Goal: Information Seeking & Learning: Learn about a topic

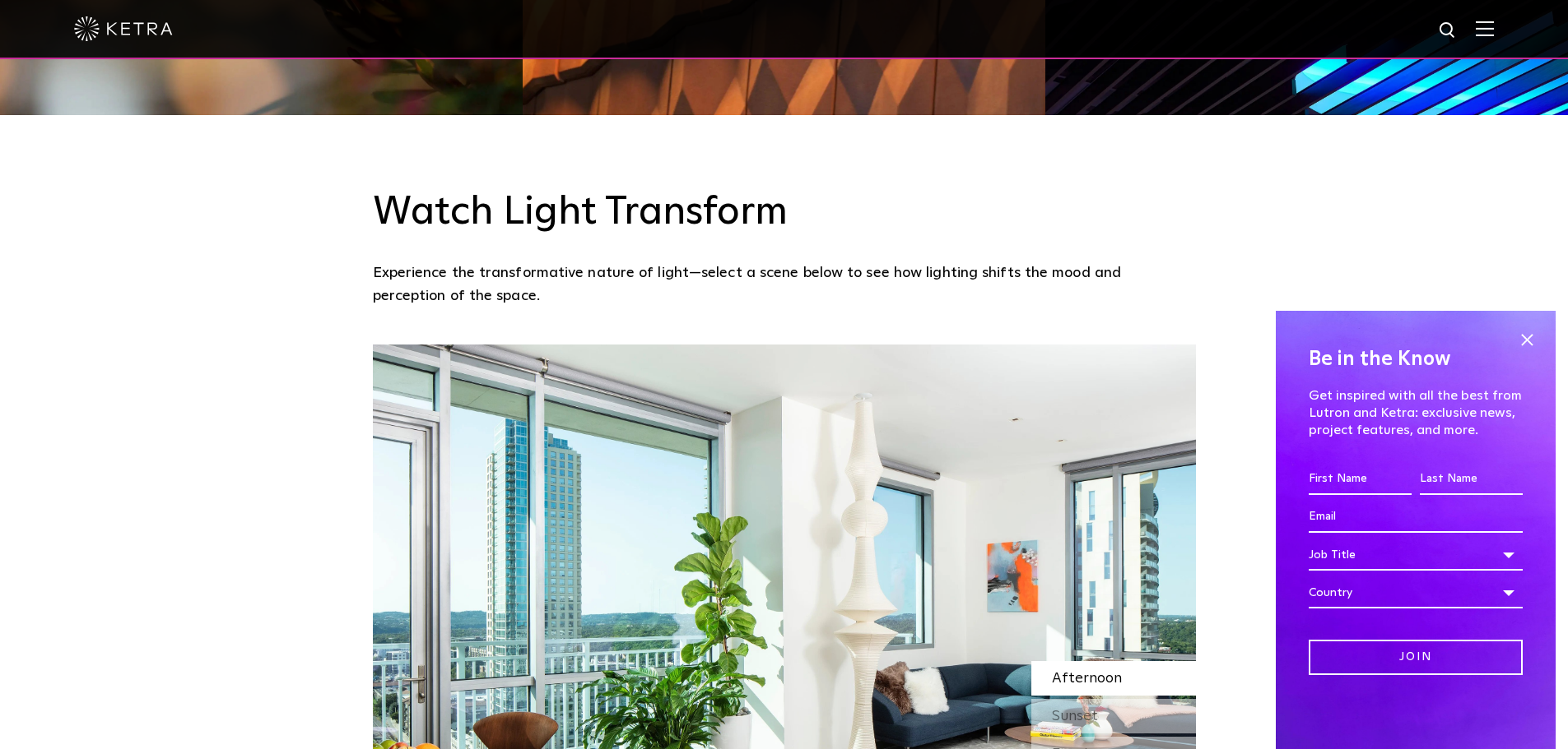
scroll to position [1481, 0]
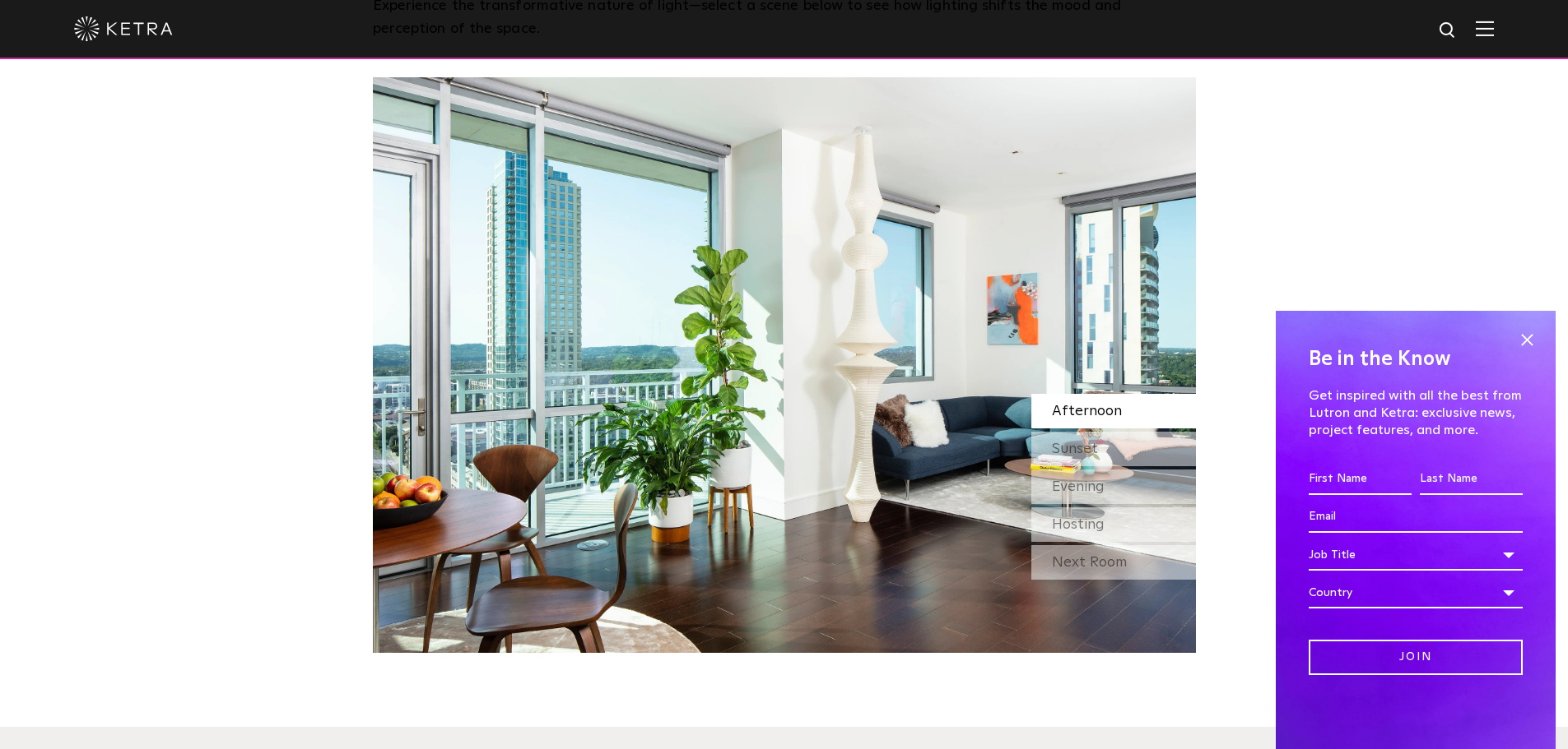
drag, startPoint x: 1529, startPoint y: 339, endPoint x: 1500, endPoint y: 154, distance: 187.3
click at [1529, 338] on span at bounding box center [1526, 340] width 25 height 25
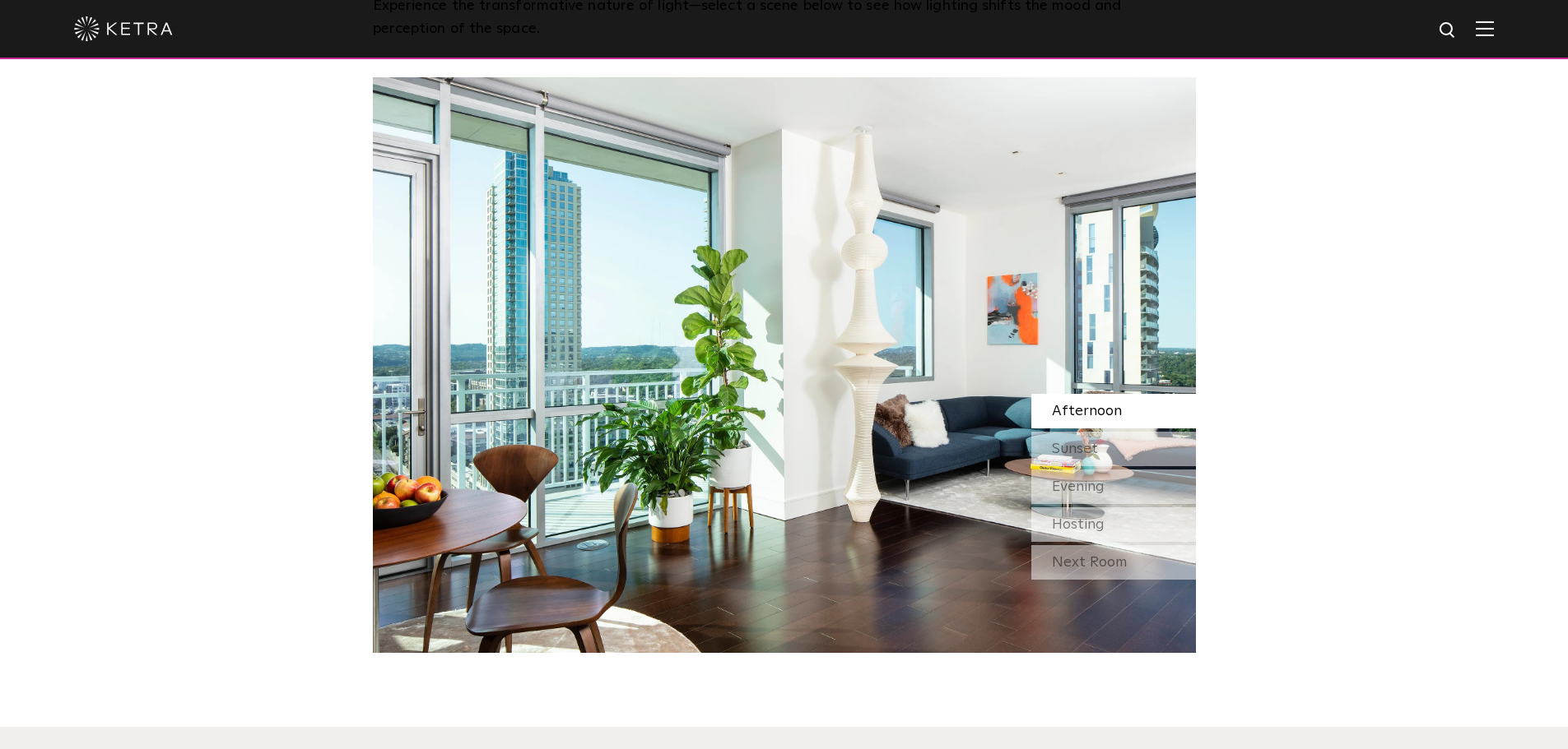
click at [1493, 35] on img at bounding box center [1485, 29] width 18 height 16
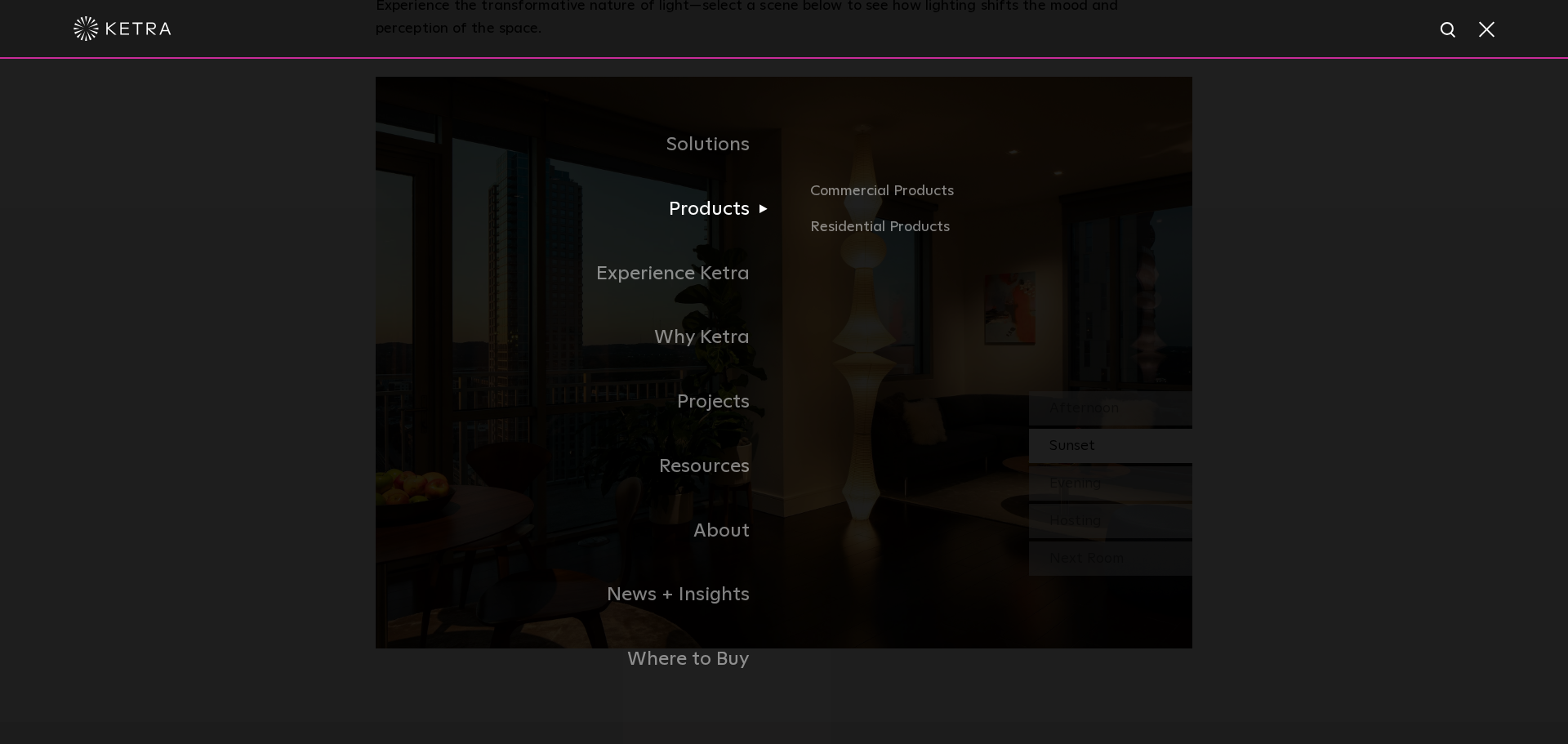
click at [735, 213] on link "Products" at bounding box center [580, 209] width 408 height 64
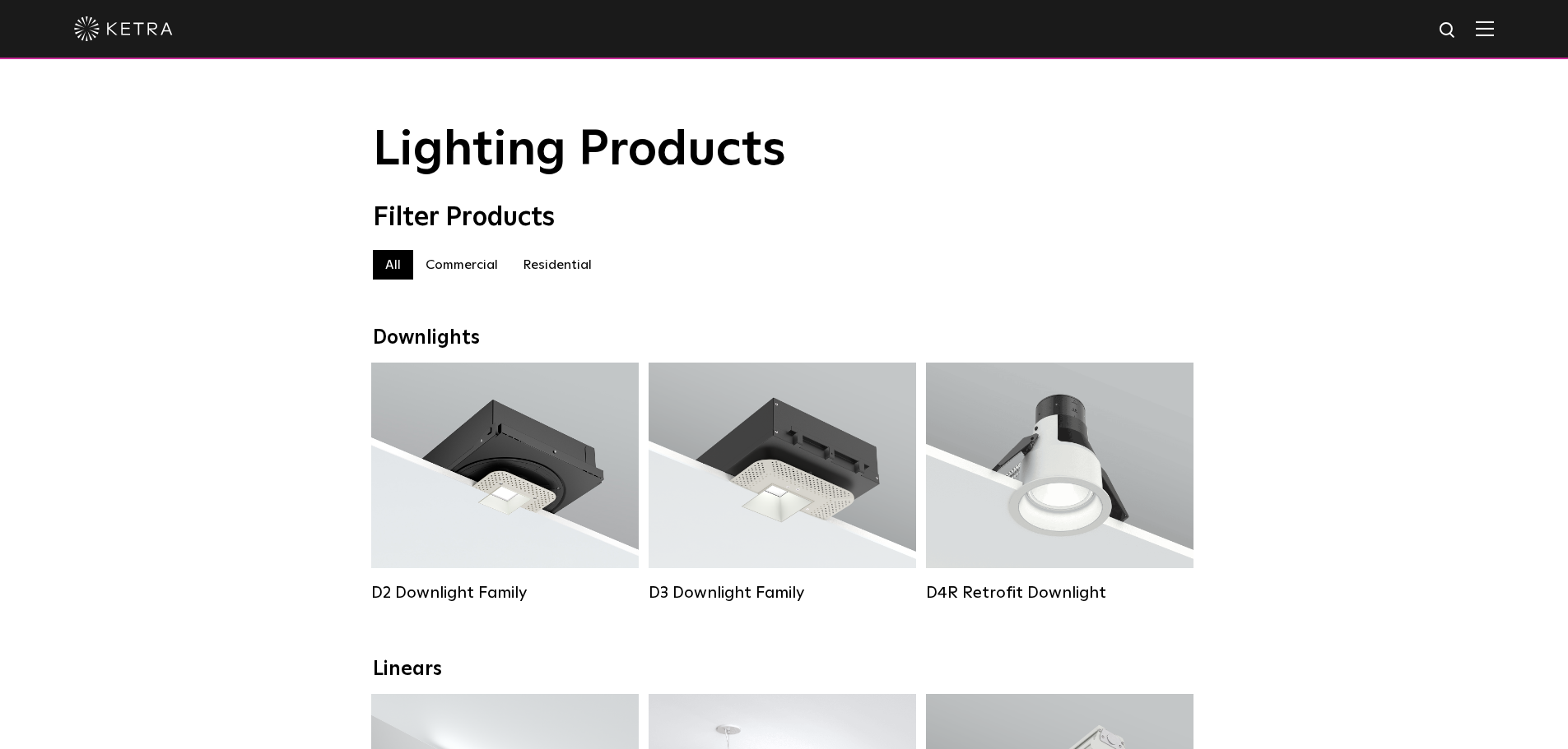
drag, startPoint x: 265, startPoint y: 418, endPoint x: 189, endPoint y: 70, distance: 356.2
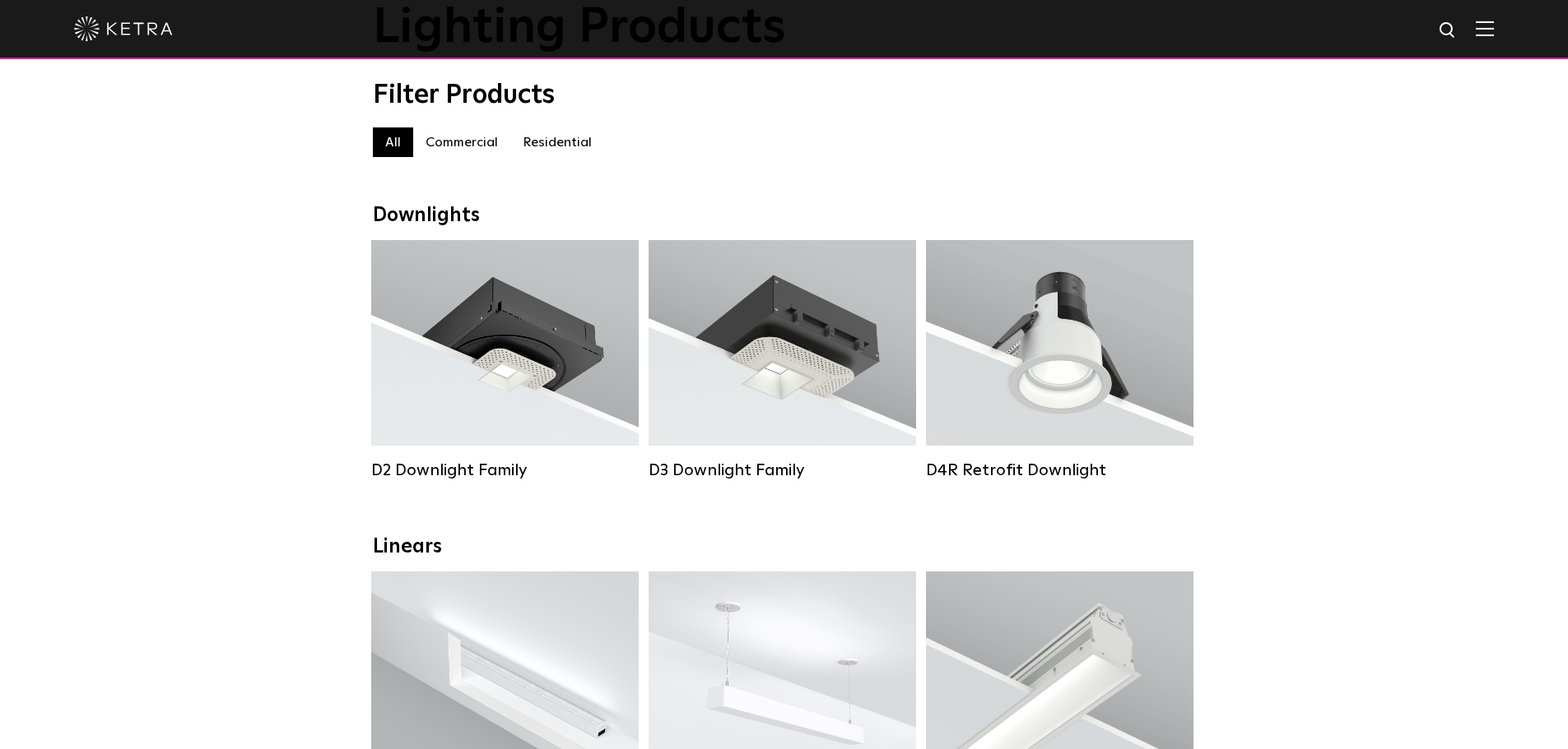
scroll to position [246, 0]
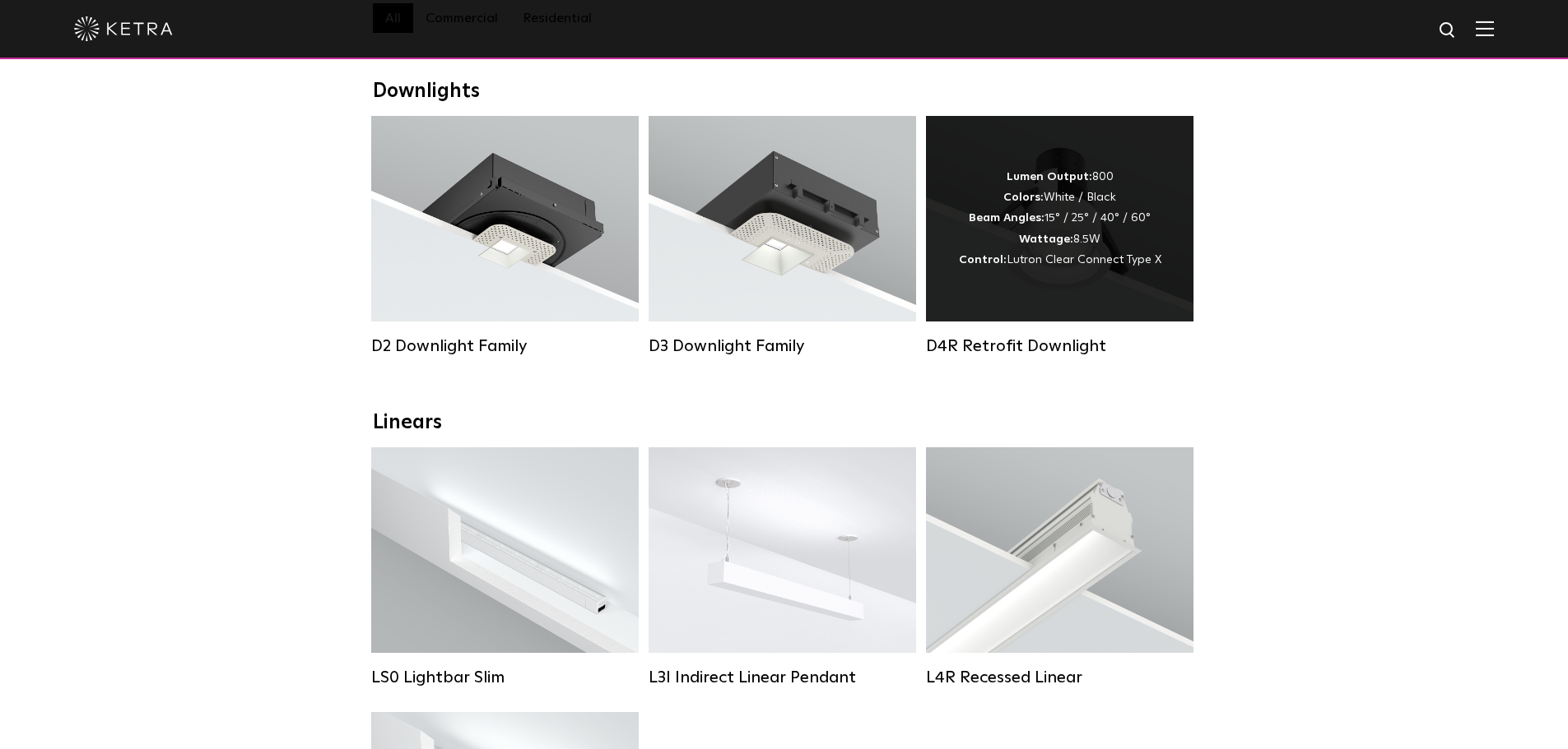
click at [1068, 266] on span "Lutron Clear Connect Type X" at bounding box center [1084, 260] width 155 height 12
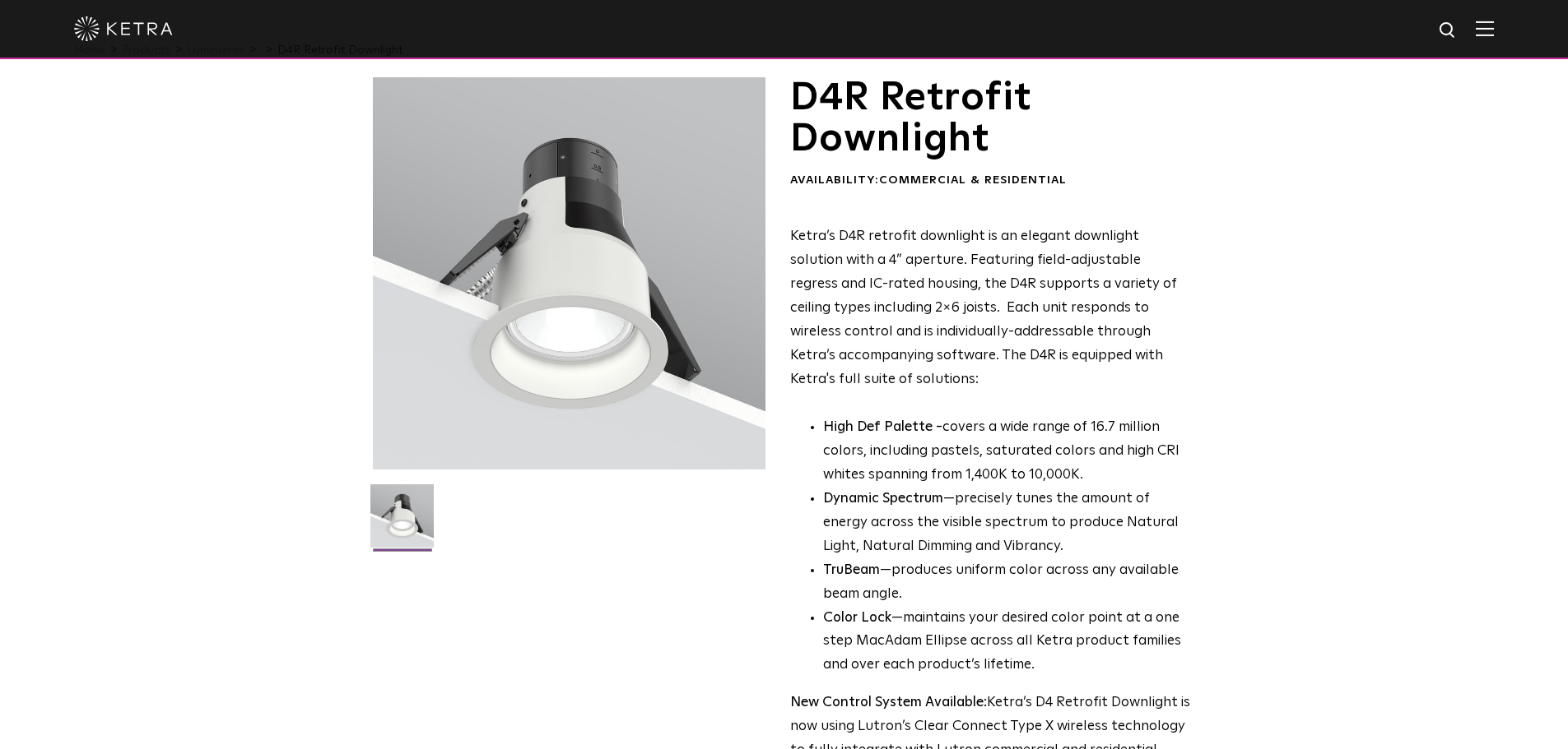
scroll to position [82, 0]
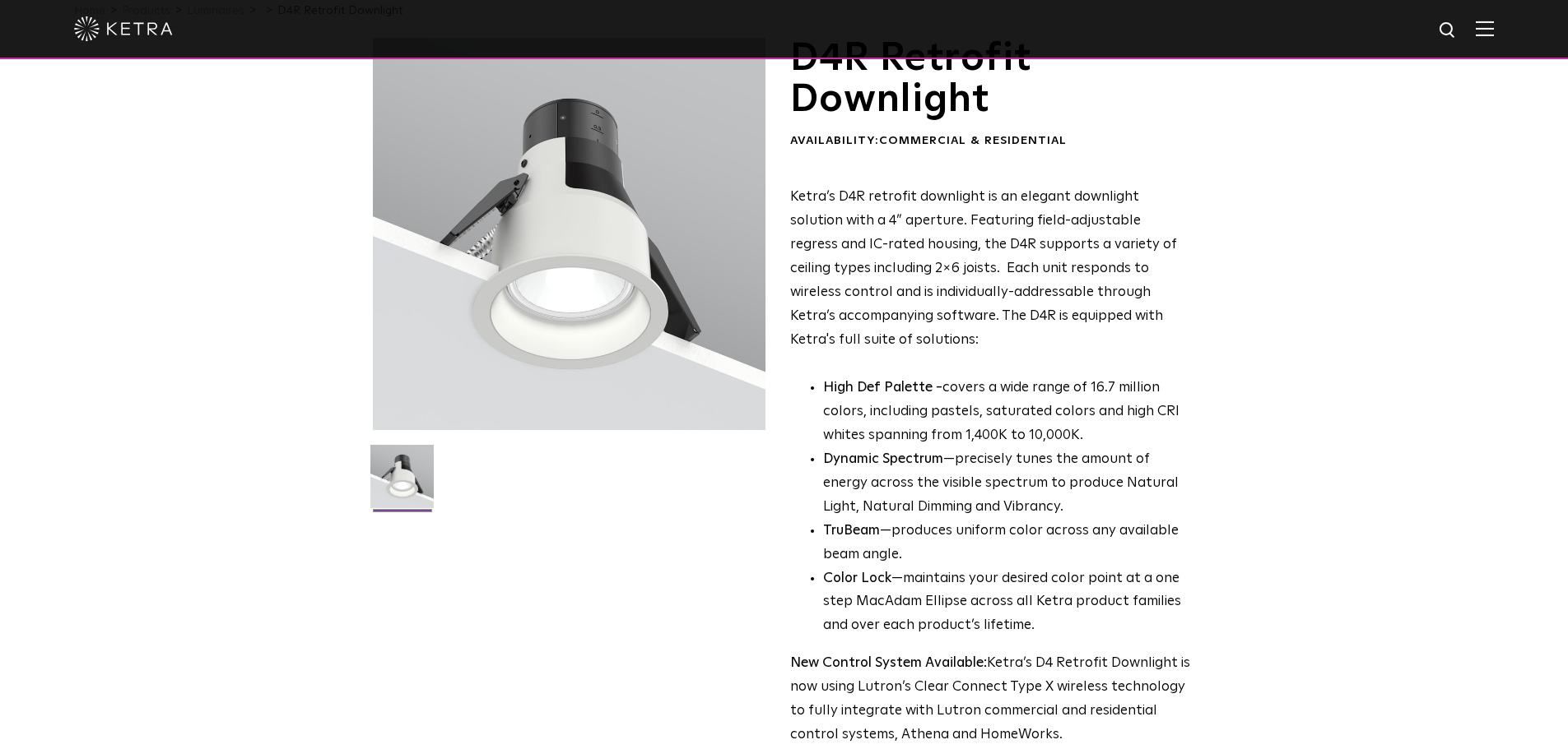
click at [980, 324] on p "Ketra’s D4R retrofit downlight is an elegant downlight solution with a 4” apert…" at bounding box center [990, 268] width 400 height 166
drag, startPoint x: 980, startPoint y: 333, endPoint x: 954, endPoint y: 235, distance: 101.4
click at [954, 235] on p "Ketra’s D4R retrofit downlight is an elegant downlight solution with a 4” apert…" at bounding box center [990, 268] width 400 height 166
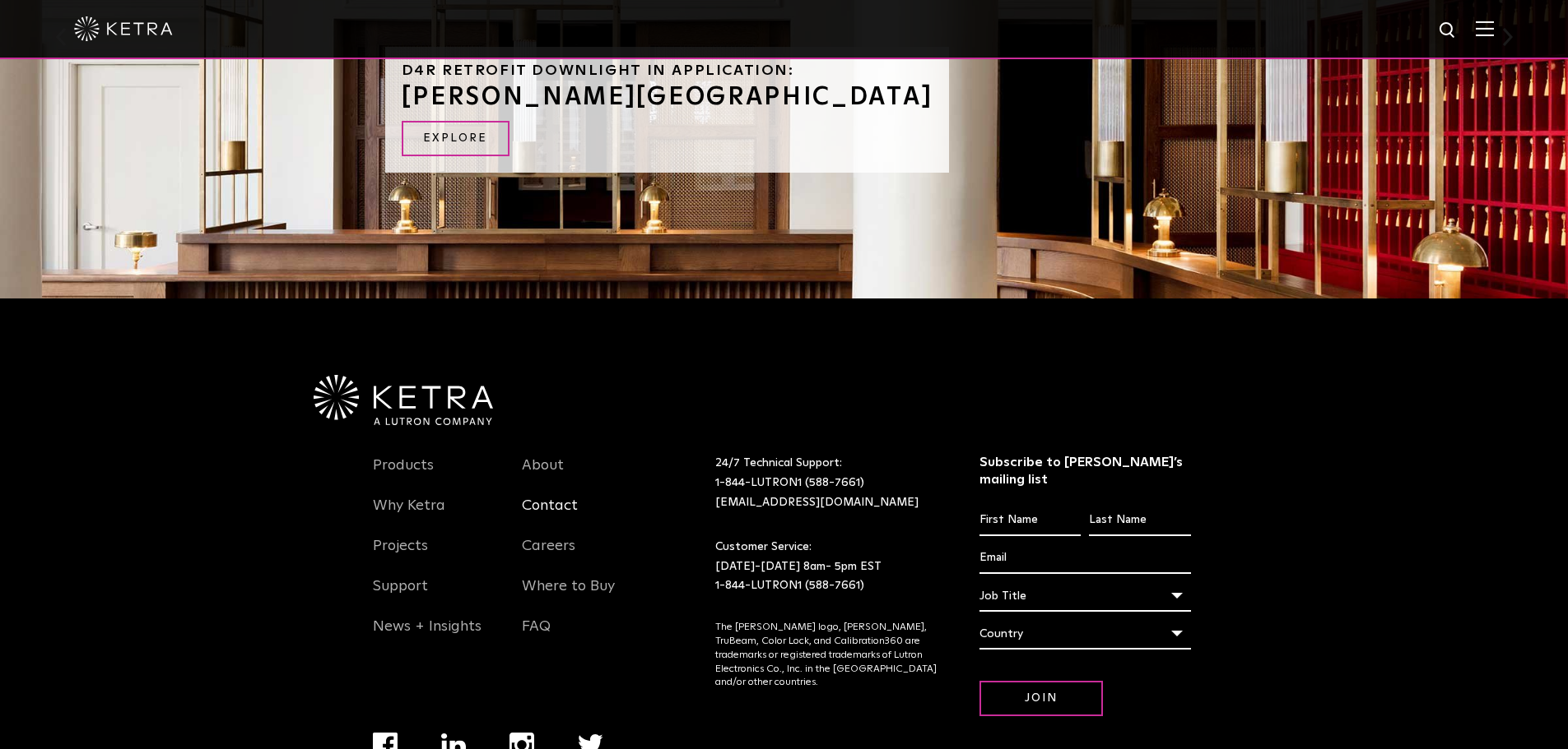
scroll to position [1295, 0]
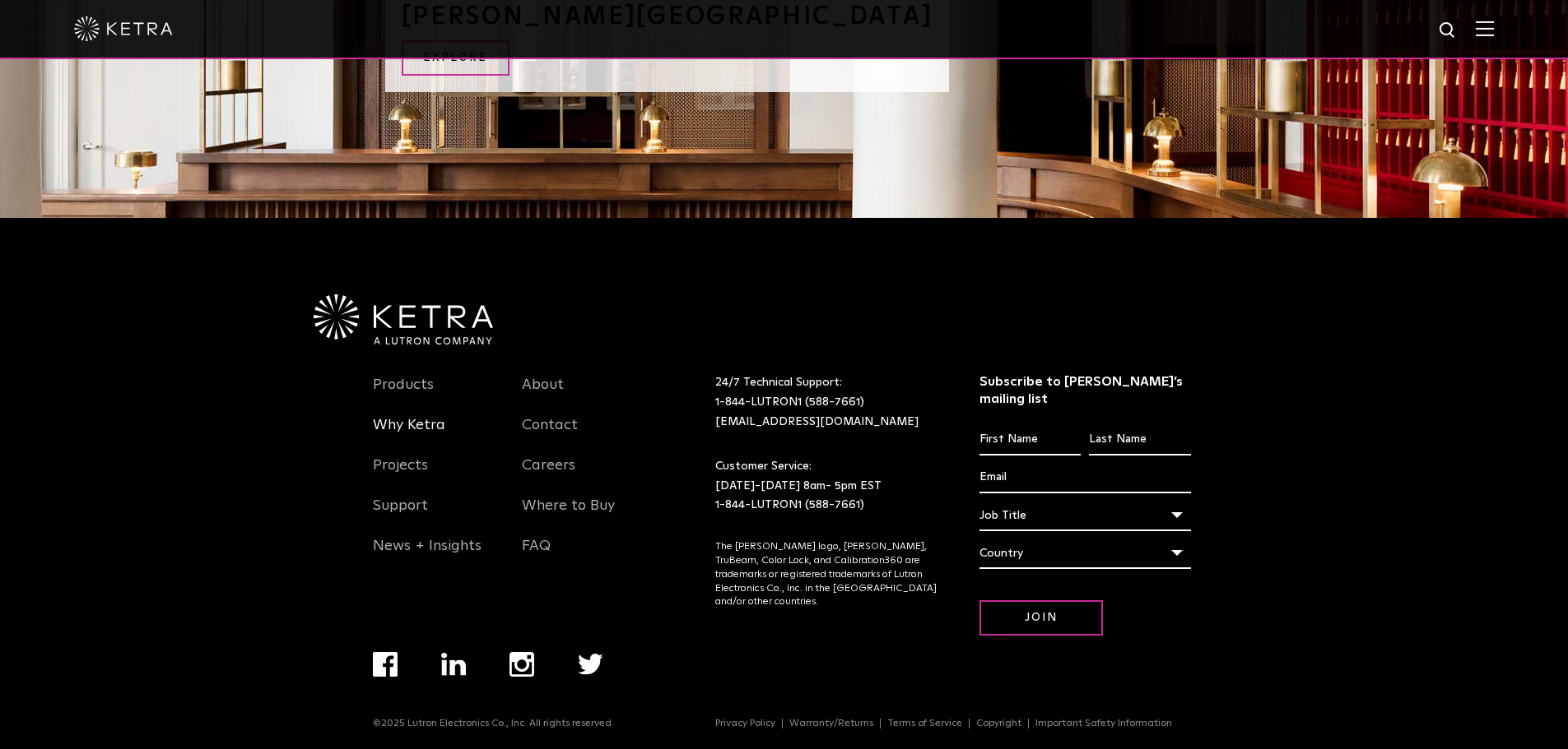
click at [420, 428] on link "Why Ketra" at bounding box center [408, 435] width 73 height 38
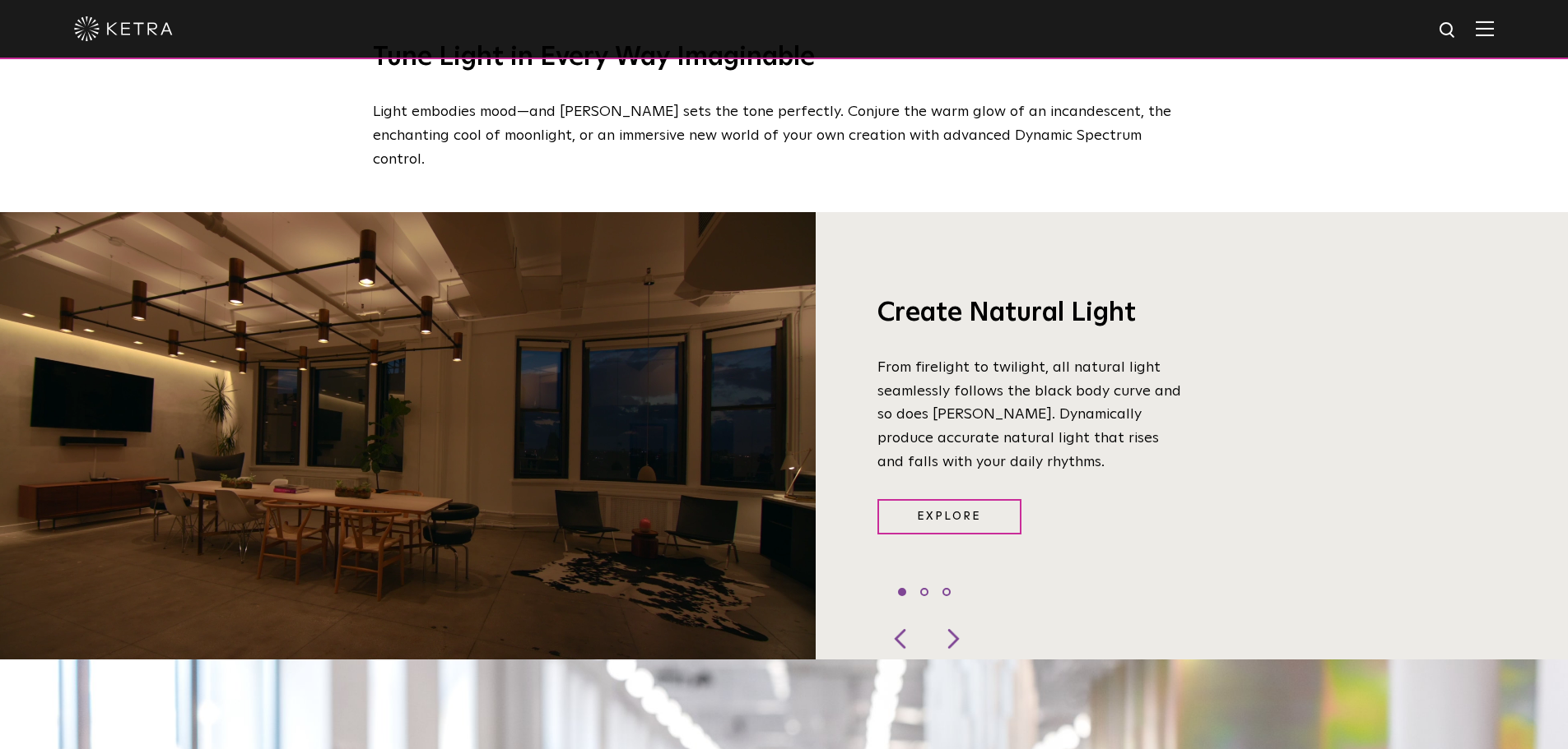
scroll to position [1234, 0]
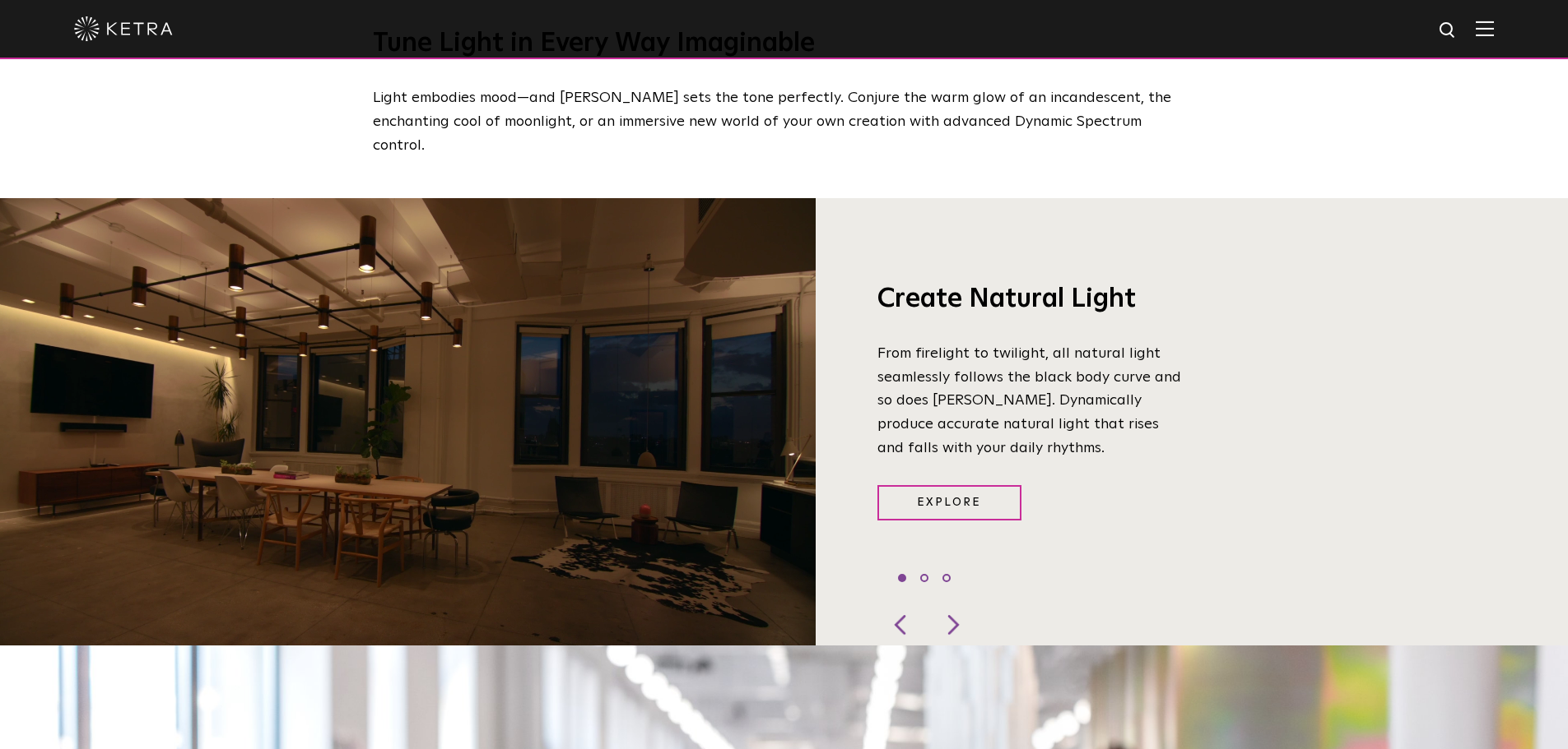
click at [956, 580] on div "Create Natural Light From firelight to twilight, all natural light seamlessly f…" at bounding box center [1007, 422] width 383 height 443
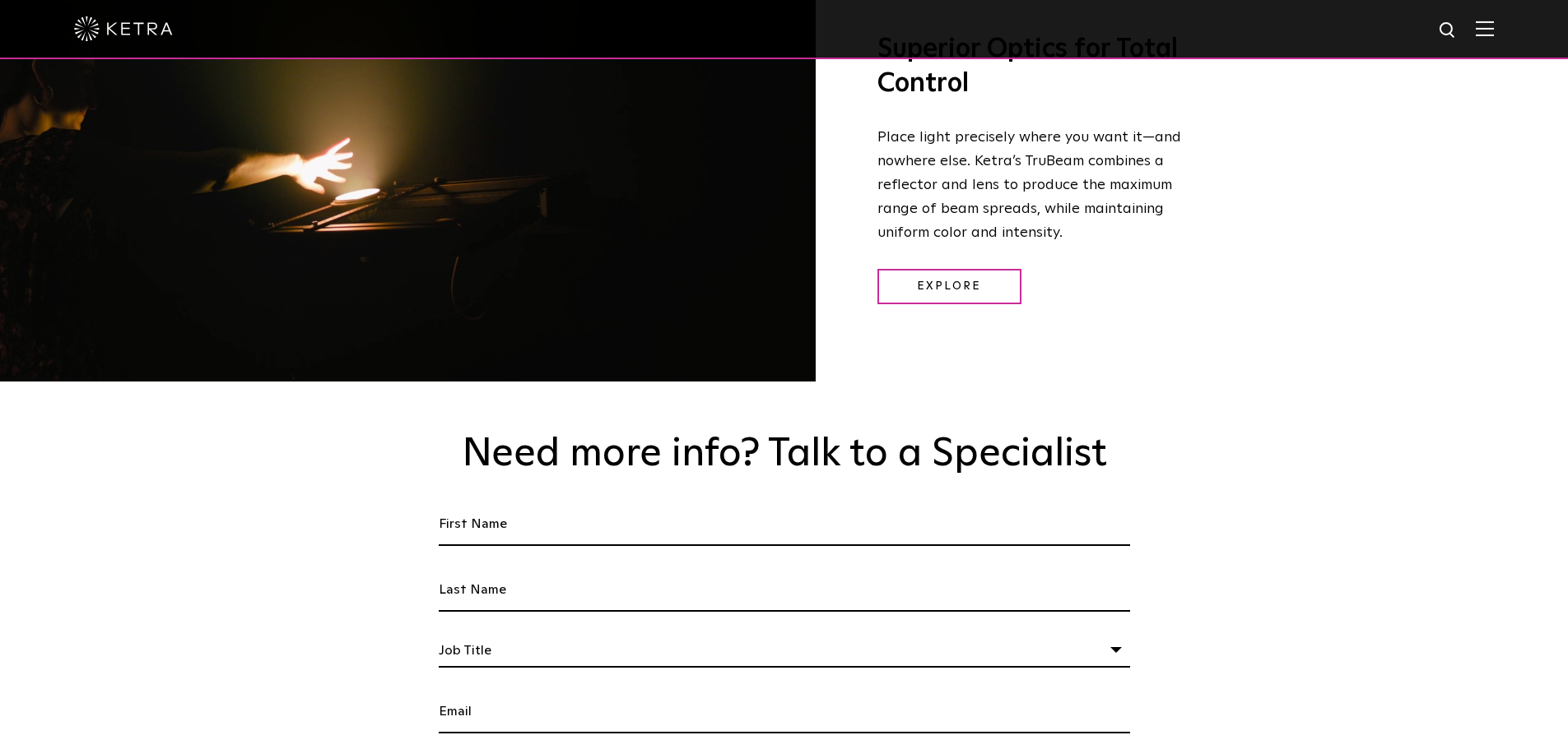
scroll to position [2197, 0]
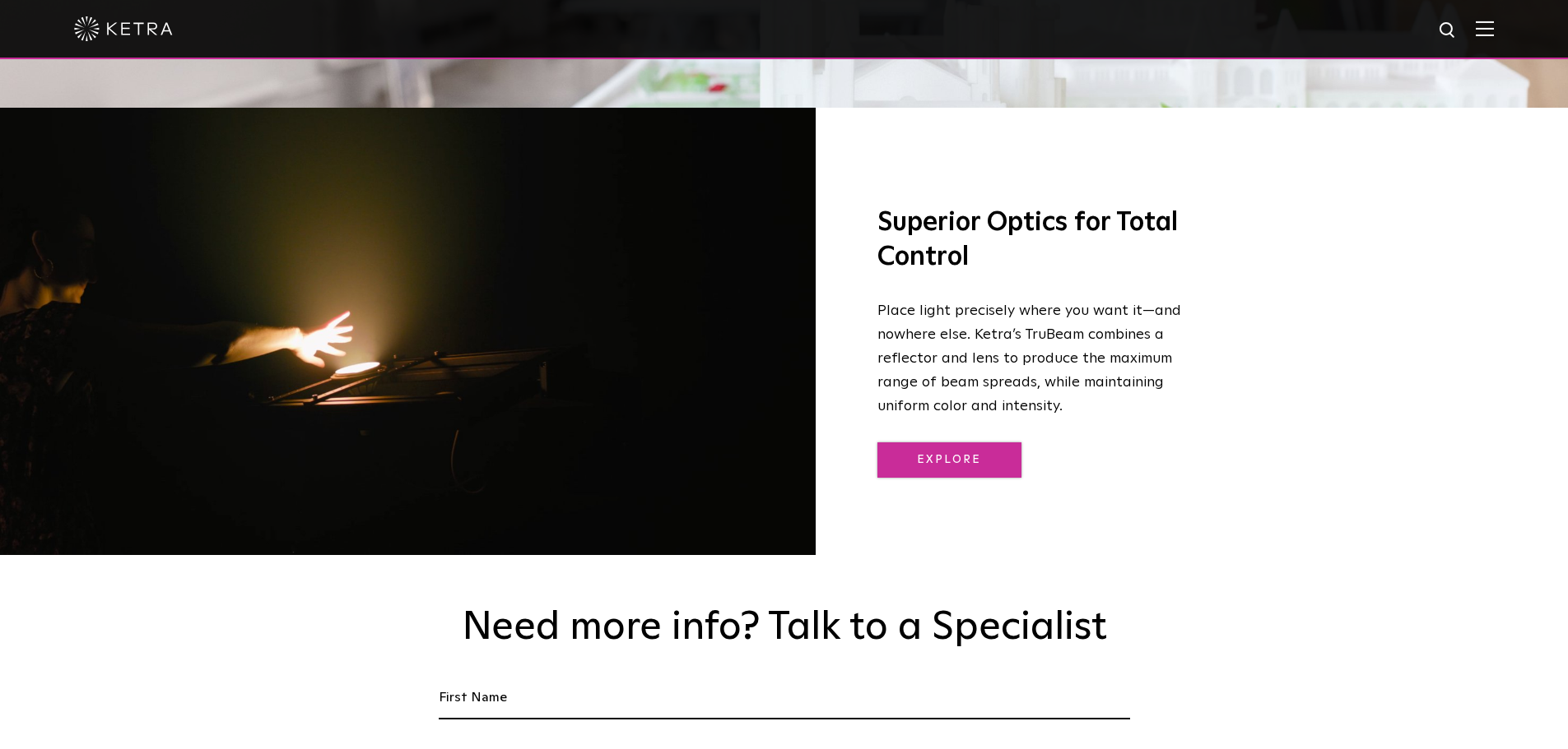
click at [940, 443] on link "Explore" at bounding box center [949, 461] width 144 height 36
